Goal: Find specific page/section: Find specific page/section

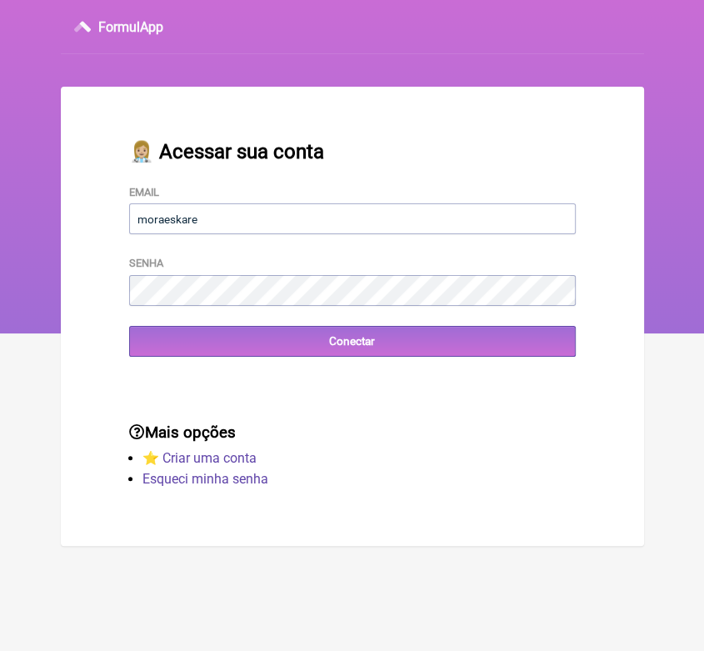
type input "[EMAIL_ADDRESS][DOMAIN_NAME]"
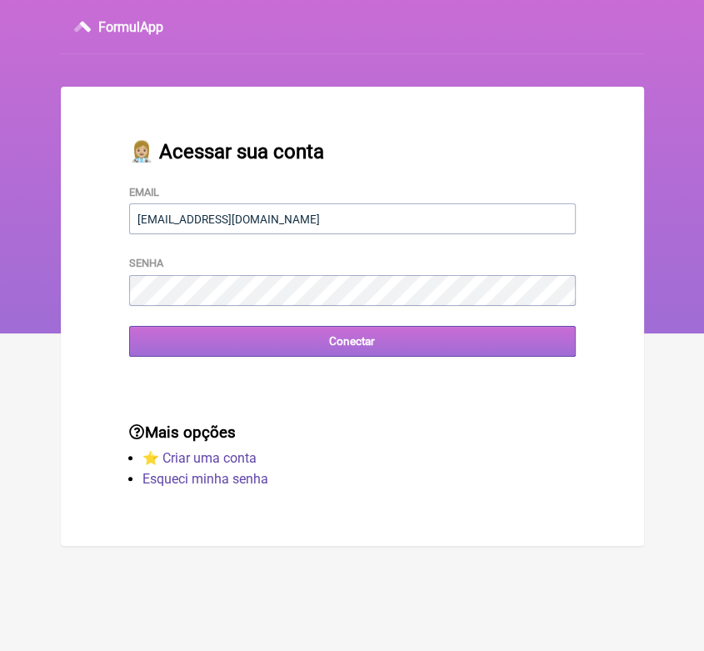
click at [362, 348] on input "Conectar" at bounding box center [352, 341] width 447 height 31
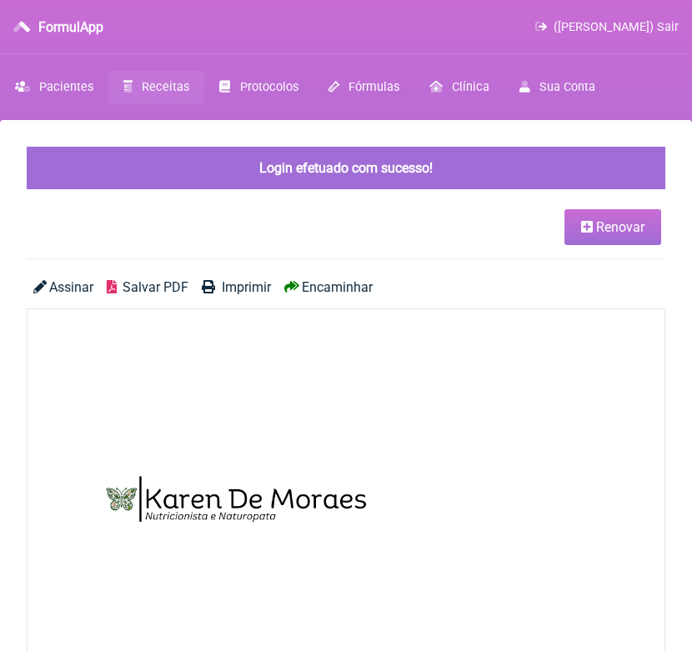
click at [173, 87] on span "Receitas" at bounding box center [166, 87] width 48 height 14
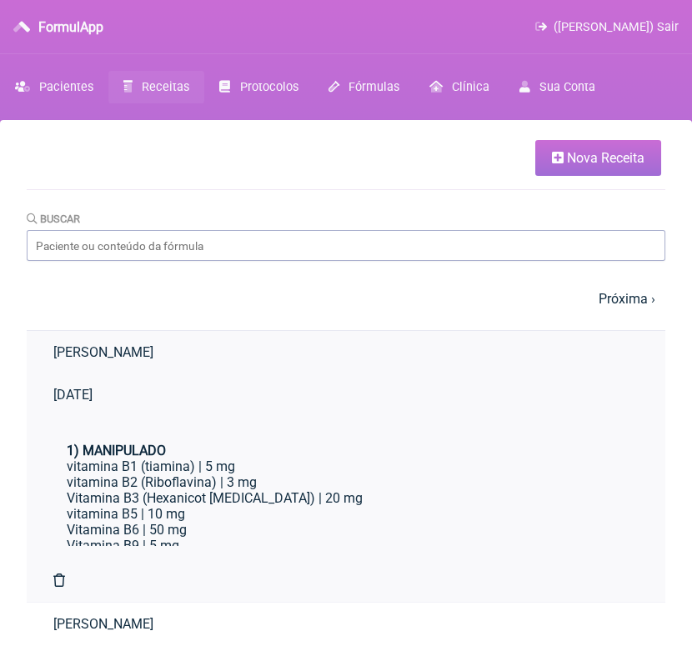
click at [130, 373] on link "Vera Marilia de Azevedo Martins" at bounding box center [346, 352] width 638 height 43
